Goal: Information Seeking & Learning: Learn about a topic

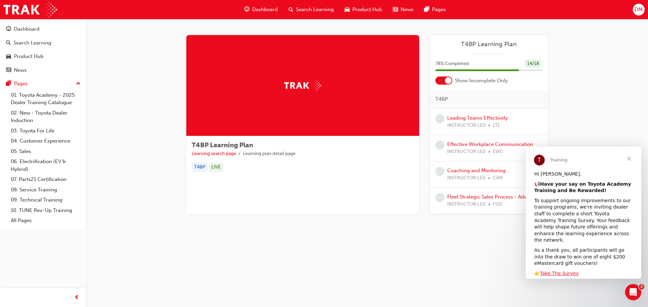
click at [263, 8] on span "Dashboard" at bounding box center [265, 10] width 26 height 8
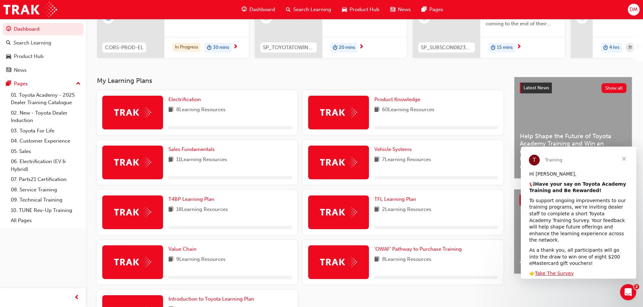
scroll to position [118, 0]
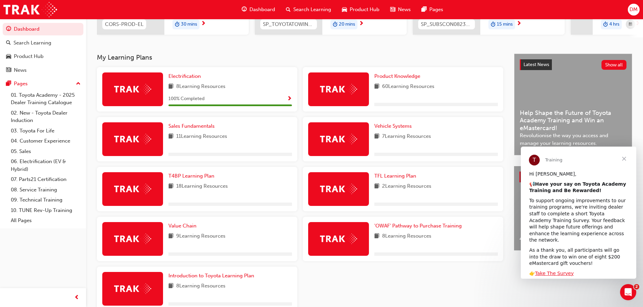
click at [624, 160] on span "Close" at bounding box center [624, 159] width 24 height 24
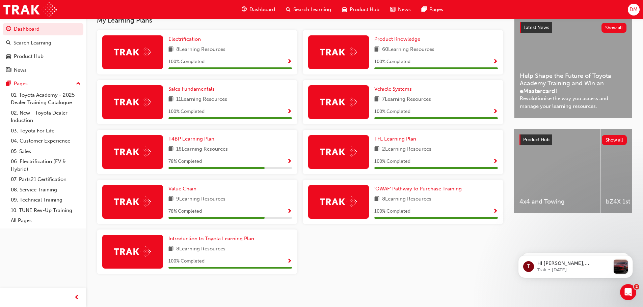
scroll to position [158, 0]
click at [187, 188] on span "Value Chain" at bounding box center [182, 189] width 28 height 6
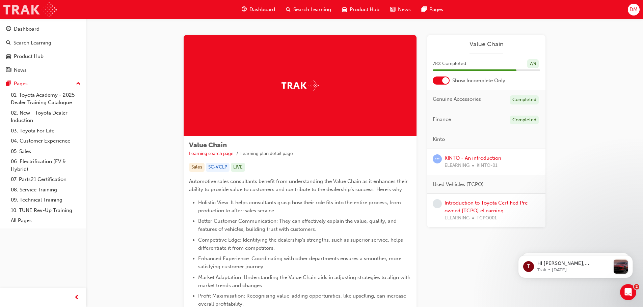
click at [26, 12] on img at bounding box center [30, 9] width 54 height 15
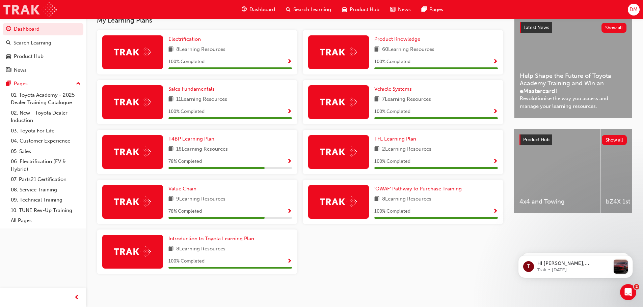
scroll to position [158, 0]
click at [289, 210] on span "Show Progress" at bounding box center [289, 212] width 5 height 6
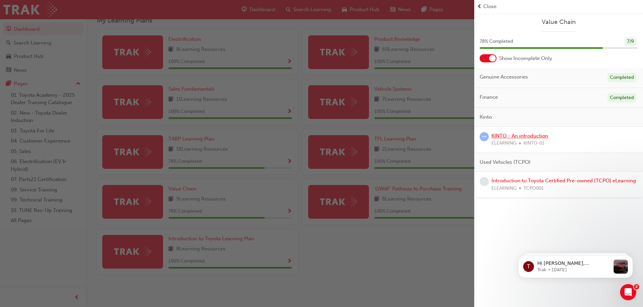
click at [521, 137] on link "KINTO - An introduction" at bounding box center [519, 136] width 57 height 6
